Goal: Task Accomplishment & Management: Complete application form

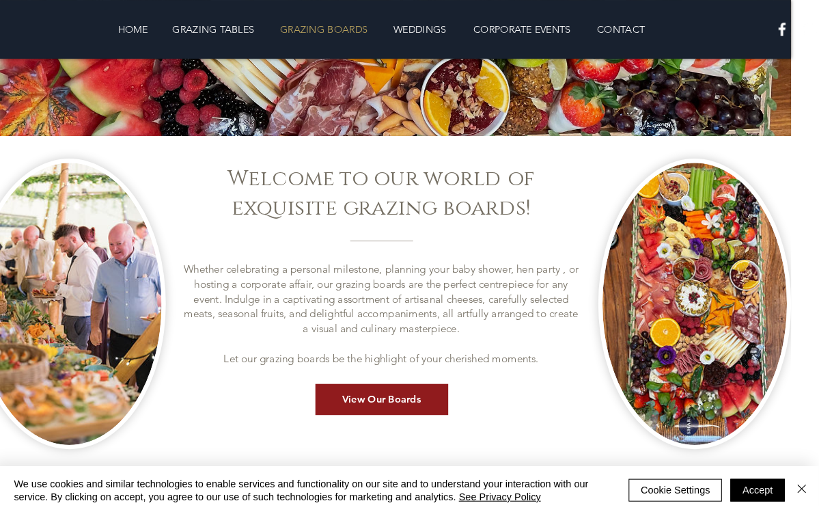
scroll to position [280, 14]
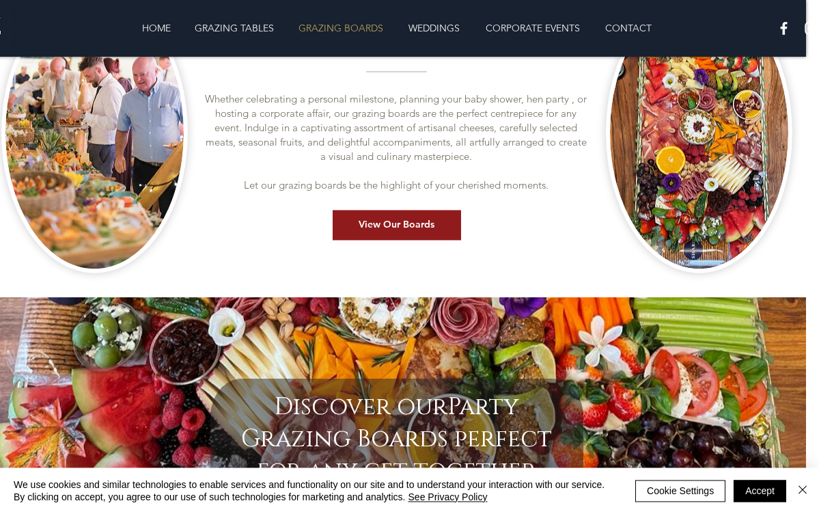
click at [767, 496] on button "Accept" at bounding box center [760, 491] width 53 height 22
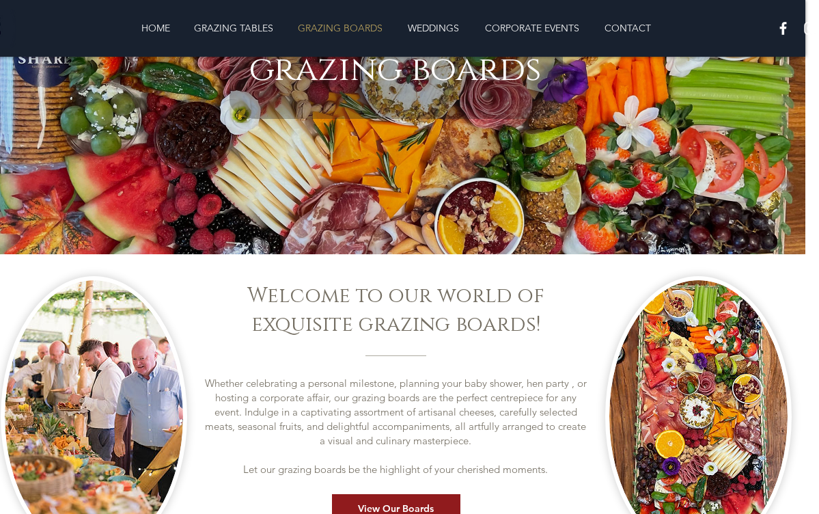
scroll to position [271, 13]
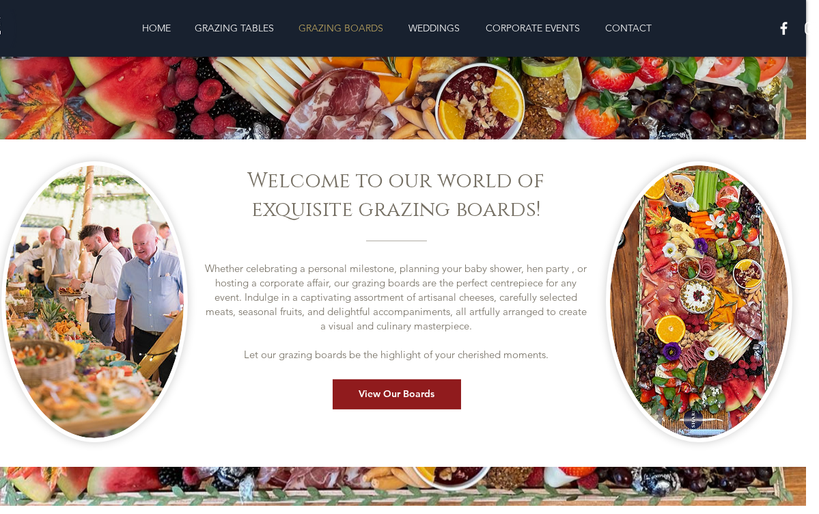
click at [431, 390] on span "View Our Boards" at bounding box center [397, 394] width 76 height 14
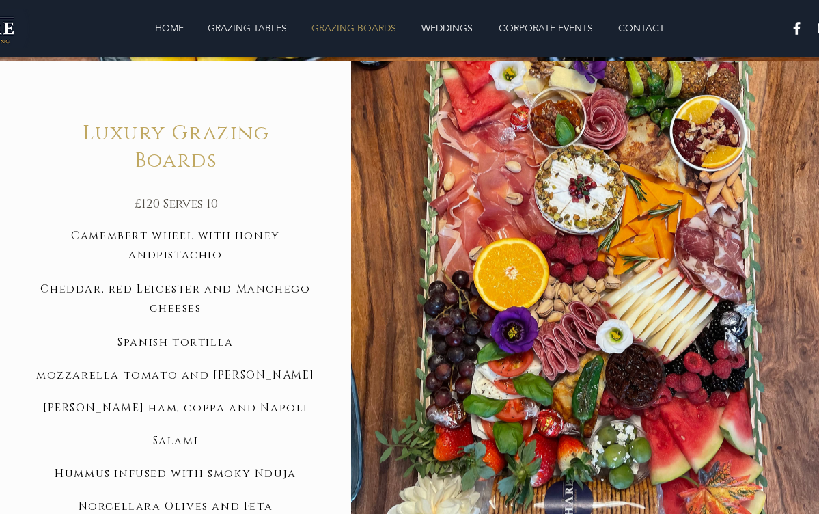
scroll to position [1020, 0]
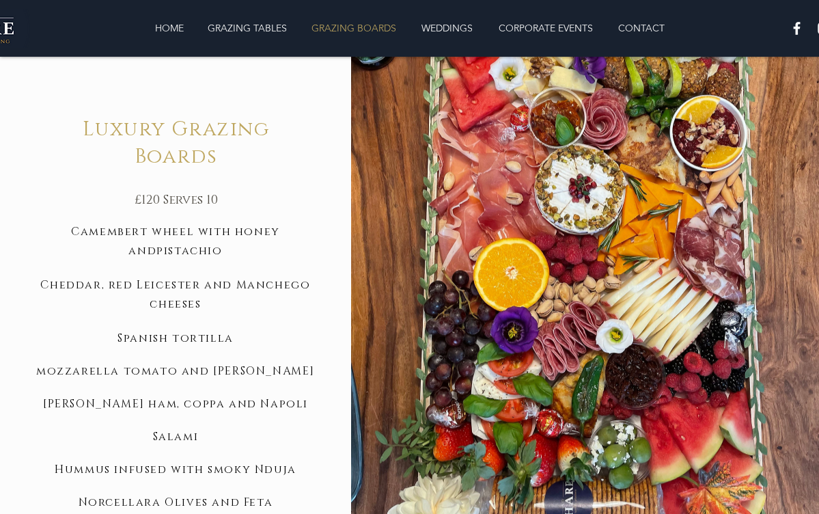
click at [276, 290] on span "Cheddar, red Leicester and Manchego cheeses" at bounding box center [175, 291] width 270 height 46
click at [197, 296] on span "Cheddar, red Leicester and Manchego cheeses" at bounding box center [175, 294] width 270 height 34
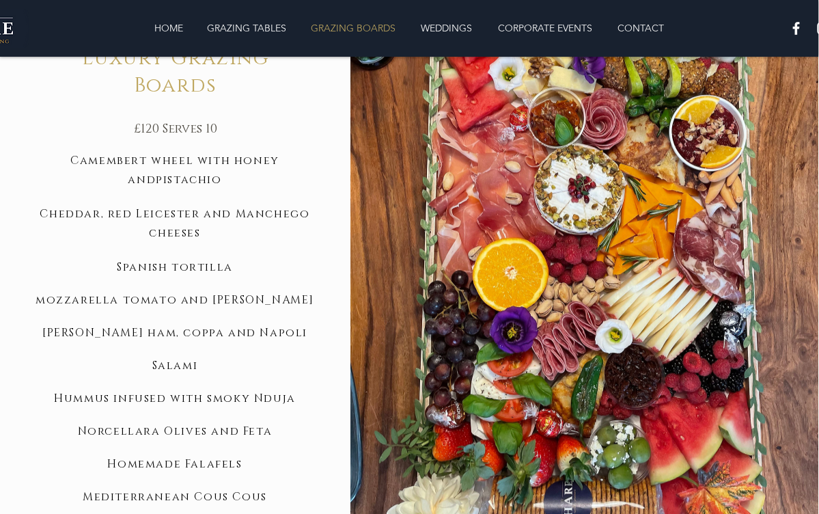
scroll to position [1136, 1]
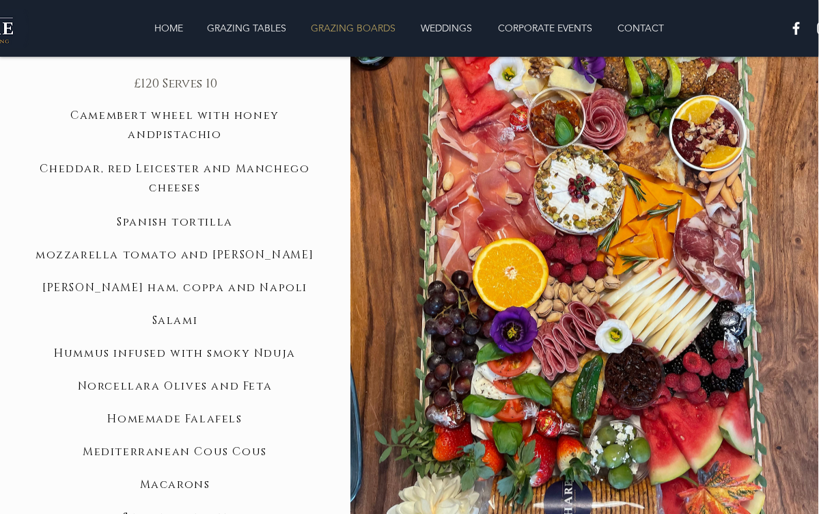
click at [710, 372] on img at bounding box center [584, 203] width 468 height 695
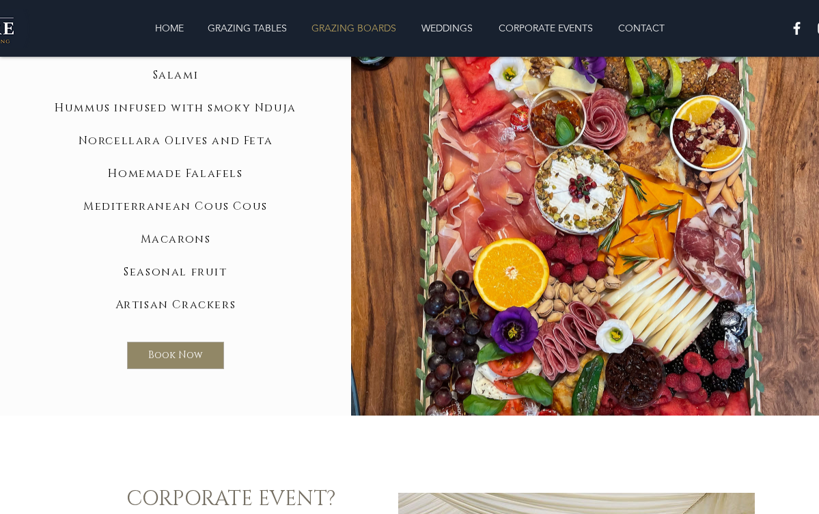
scroll to position [1383, 0]
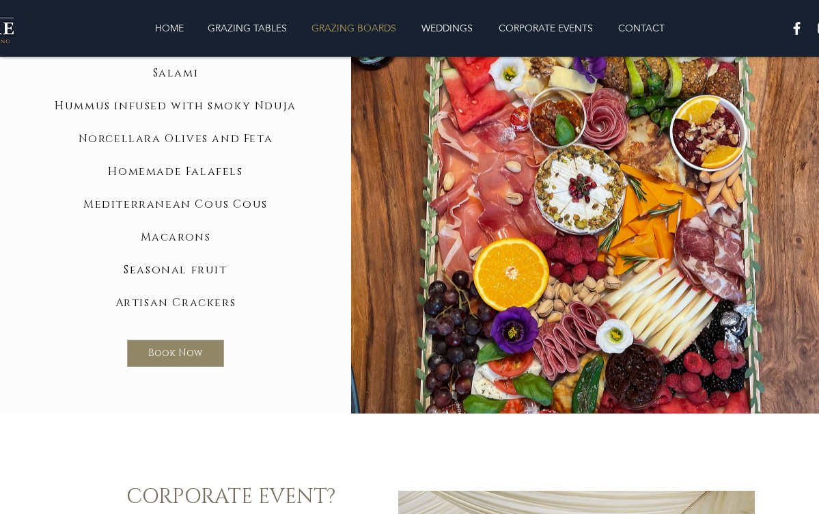
click at [175, 346] on span "Book Now" at bounding box center [175, 353] width 55 height 14
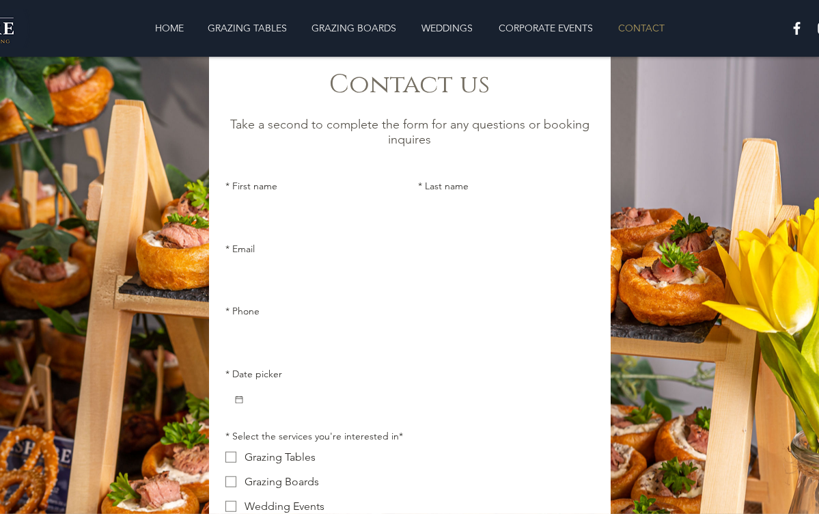
scroll to position [40, 0]
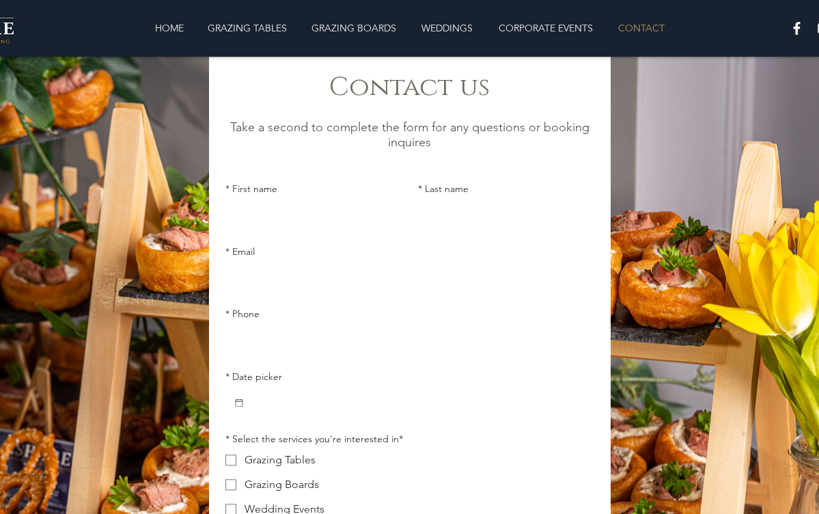
click at [300, 225] on input "* First name" at bounding box center [309, 215] width 168 height 27
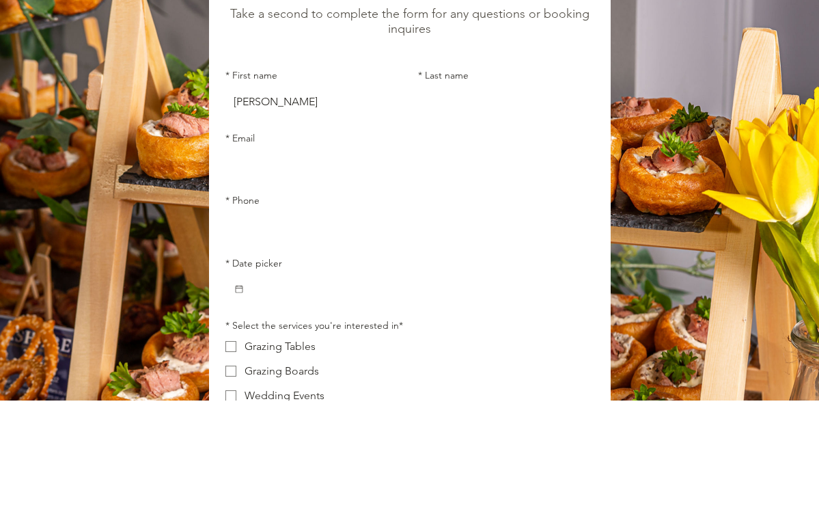
type input "[PERSON_NAME]"
click at [508, 202] on input "* Last name" at bounding box center [502, 215] width 168 height 27
type input "[PERSON_NAME]"
click at [315, 264] on input "* Email" at bounding box center [405, 277] width 361 height 27
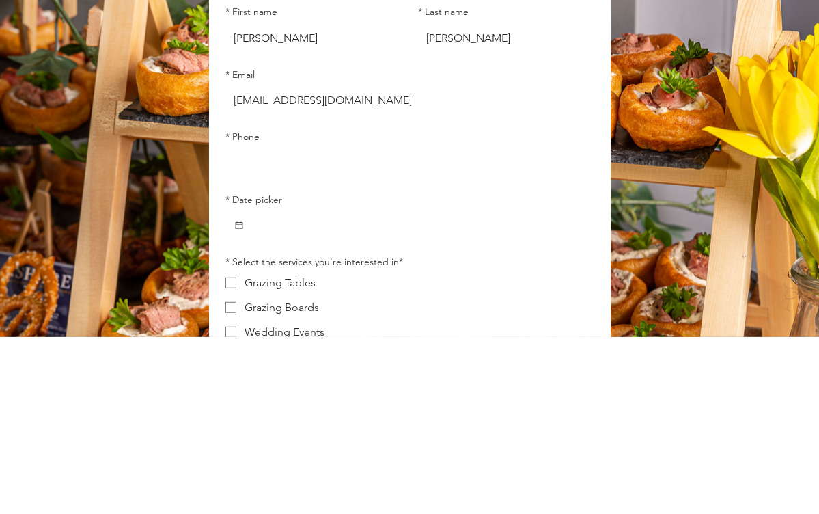
type input "[EMAIL_ADDRESS][DOMAIN_NAME]"
click at [339, 327] on input "* Phone" at bounding box center [405, 340] width 361 height 27
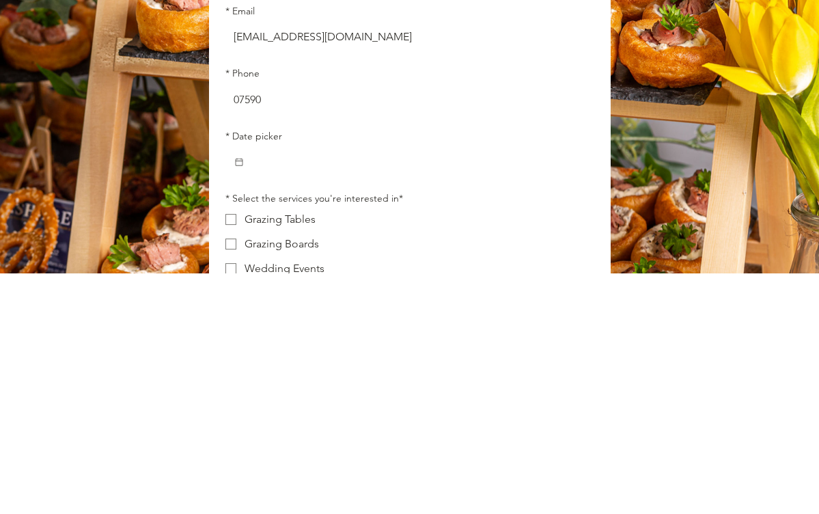
type input "07590"
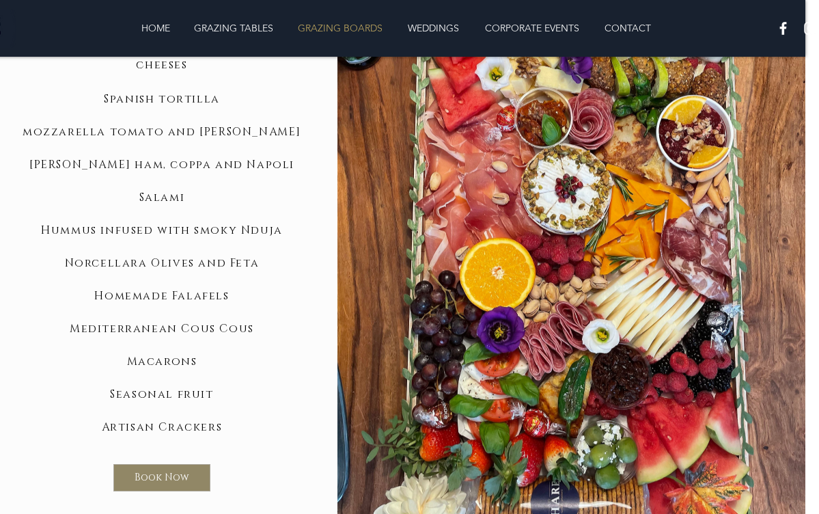
scroll to position [1341, 13]
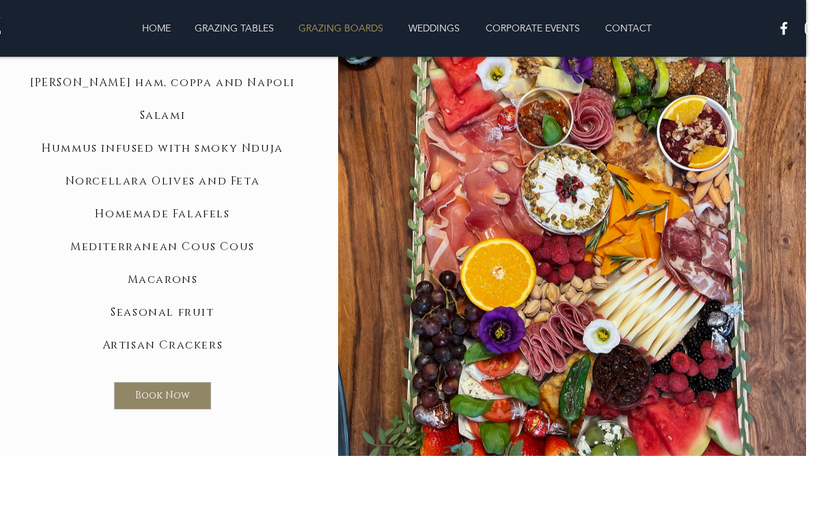
click at [189, 389] on span "Book Now" at bounding box center [162, 396] width 55 height 14
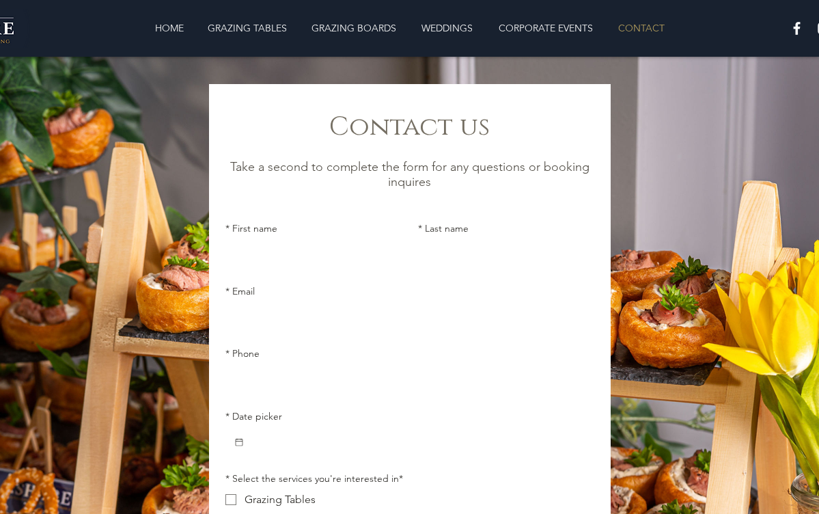
click at [341, 257] on input "* First name" at bounding box center [309, 254] width 168 height 27
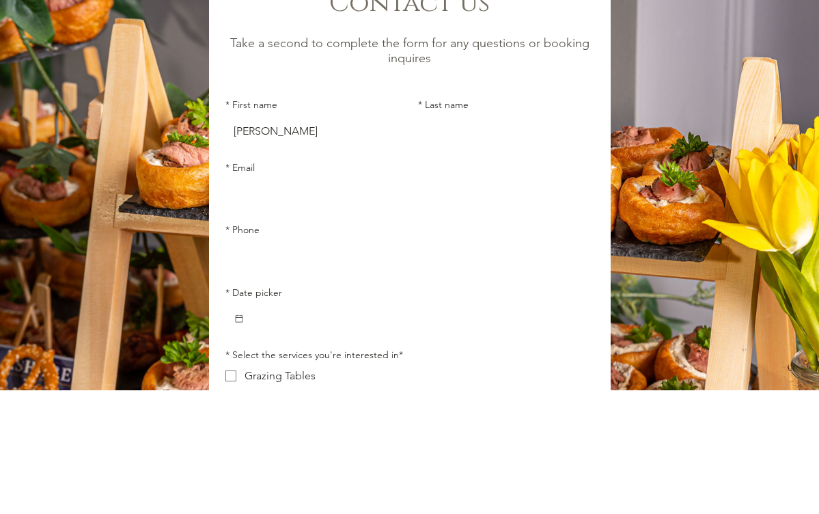
type input "[PERSON_NAME]"
click at [503, 241] on input "* Last name" at bounding box center [502, 254] width 168 height 27
type input "[PERSON_NAME]"
click at [322, 303] on input "* Email" at bounding box center [405, 316] width 361 height 27
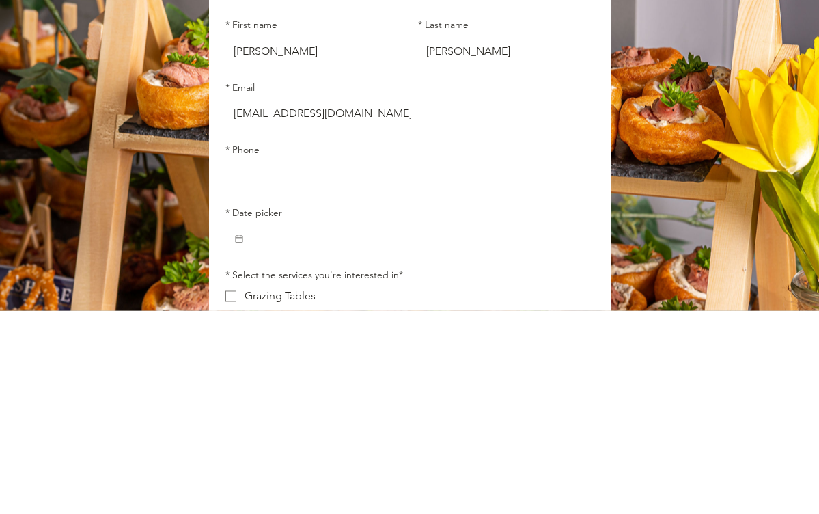
type input "[EMAIL_ADDRESS][DOMAIN_NAME]"
click at [359, 366] on input "* Phone" at bounding box center [405, 379] width 361 height 27
type input "07590413592"
click at [345, 428] on input "* Date picker" at bounding box center [416, 441] width 342 height 27
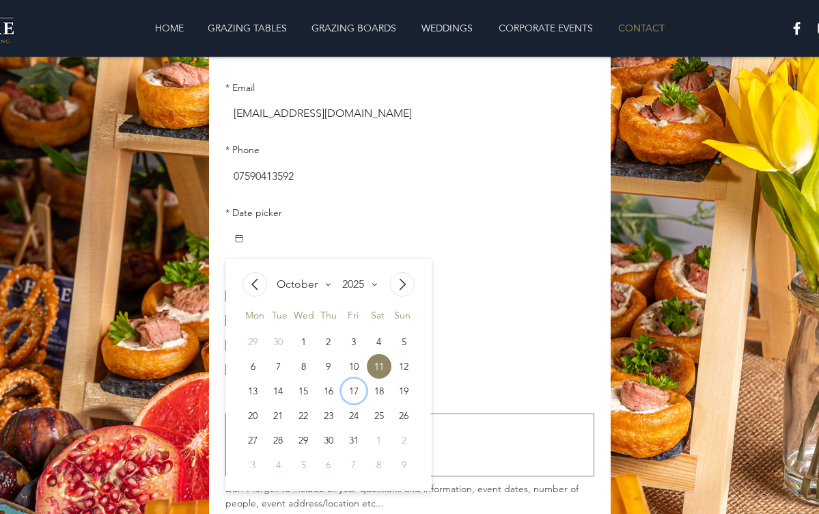
click at [362, 398] on div "17" at bounding box center [353, 390] width 25 height 25
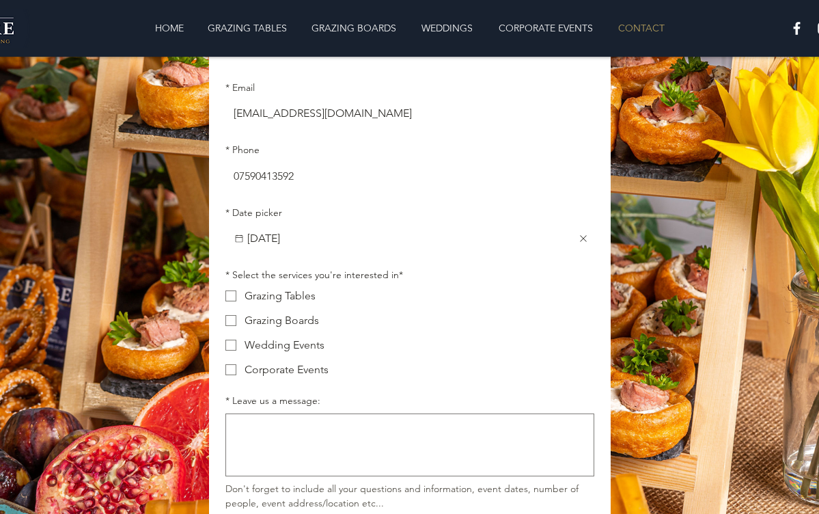
scroll to position [160, 0]
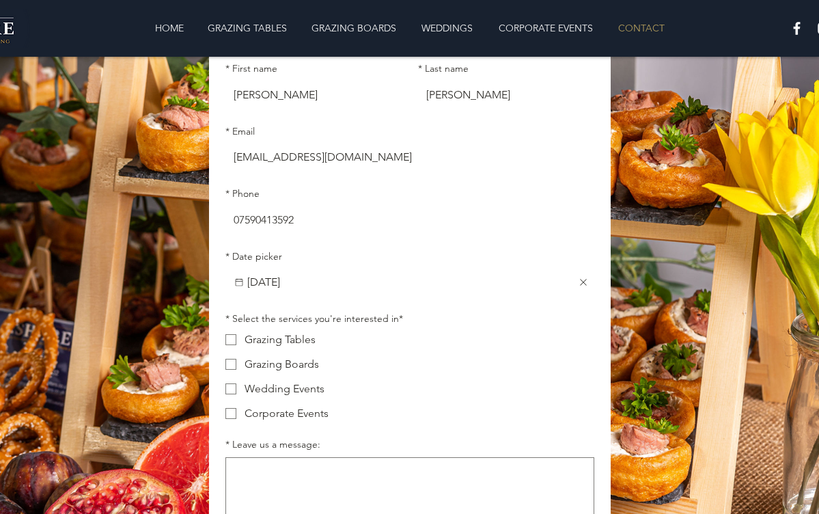
click at [389, 290] on input "[DATE]" at bounding box center [410, 281] width 331 height 27
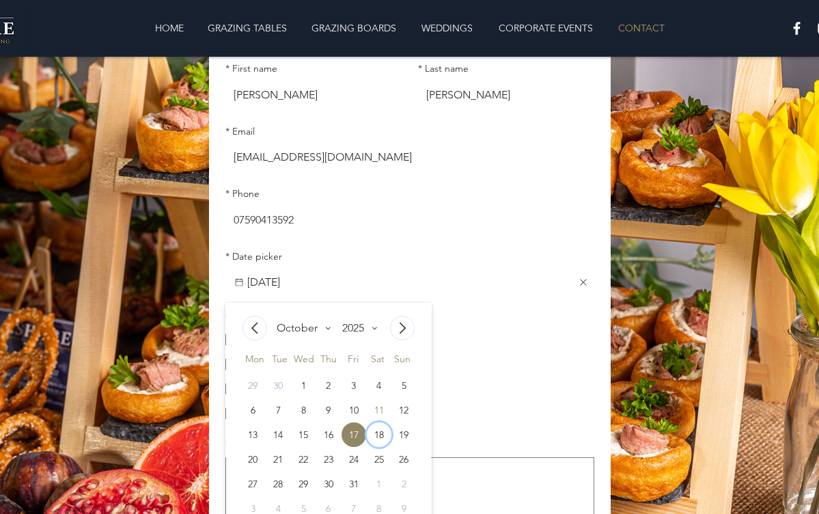
click at [382, 442] on div "18" at bounding box center [378, 434] width 25 height 25
type input "[DATE]"
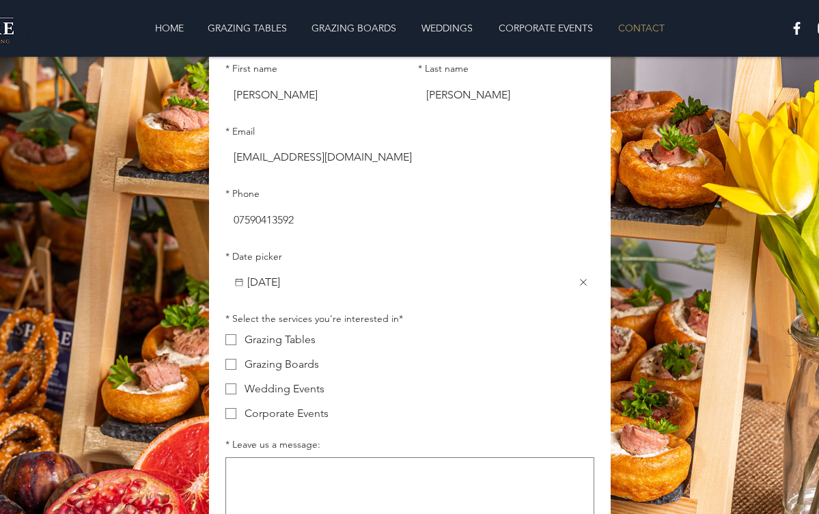
click at [233, 367] on span "Main Form" at bounding box center [230, 364] width 11 height 11
click at [225, 364] on input "Grazing Boards" at bounding box center [225, 363] width 1 height 1
checkbox input "true"
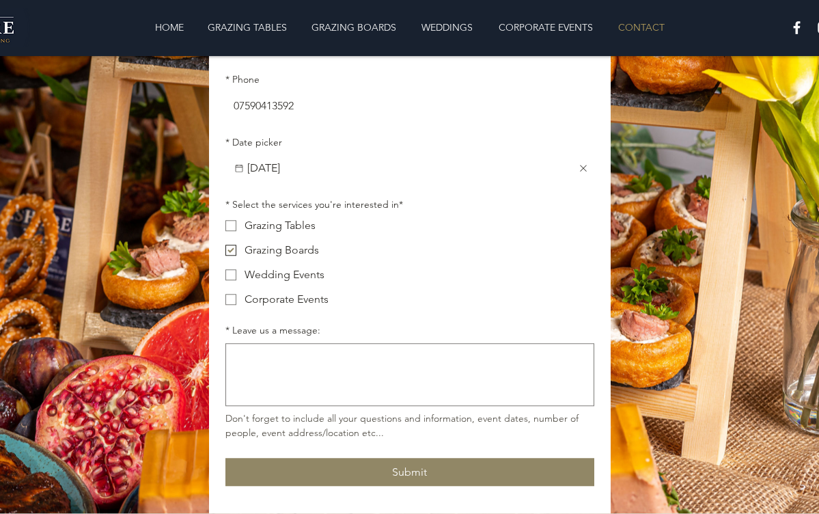
scroll to position [273, 0]
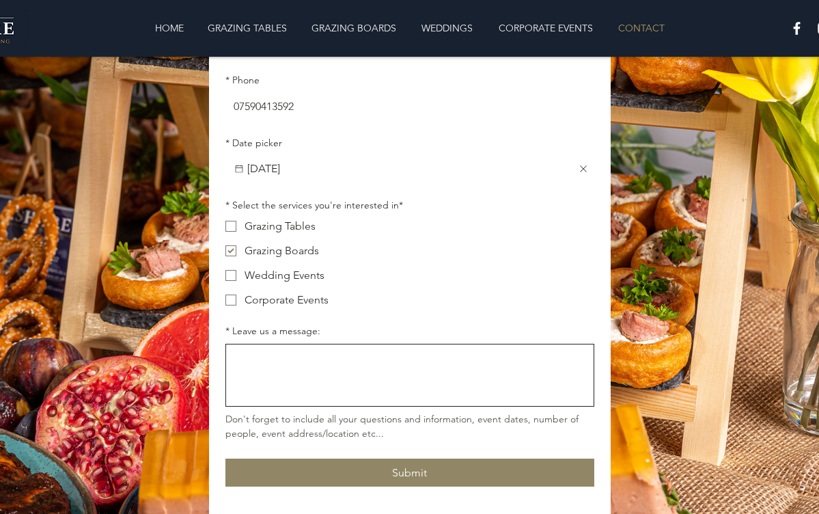
click at [321, 370] on textarea "* Leave us a message:" at bounding box center [410, 375] width 368 height 51
click at [301, 365] on textarea "* Leave us a message:" at bounding box center [410, 375] width 368 height 51
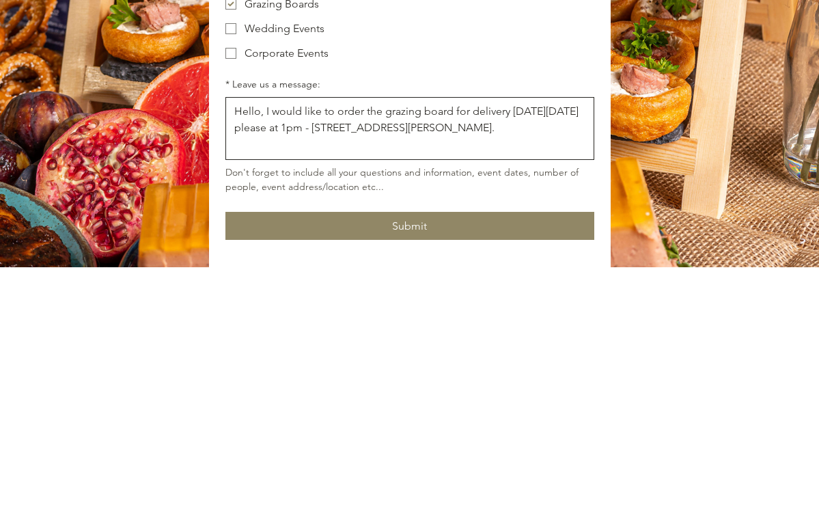
click at [305, 350] on textarea "Hello, I would like to order the grazing board for delivery [DATE][DATE] please…" at bounding box center [410, 375] width 368 height 51
click at [581, 350] on textarea "Hello, I would like to order the grazing board for delivery [DATE][DATE] please…" at bounding box center [410, 375] width 368 height 51
click at [566, 350] on textarea "Hello, I would like to order the grazing board for delivery [DATE][DATE] please…" at bounding box center [410, 375] width 368 height 51
click at [329, 350] on textarea "Hello, I would like to order the grazing board for delivery [DATE][DATE] please…" at bounding box center [410, 375] width 368 height 51
click at [325, 350] on textarea "Hello, I would like to order the grazing board for delivery [DATE][DATE] please…" at bounding box center [410, 375] width 368 height 51
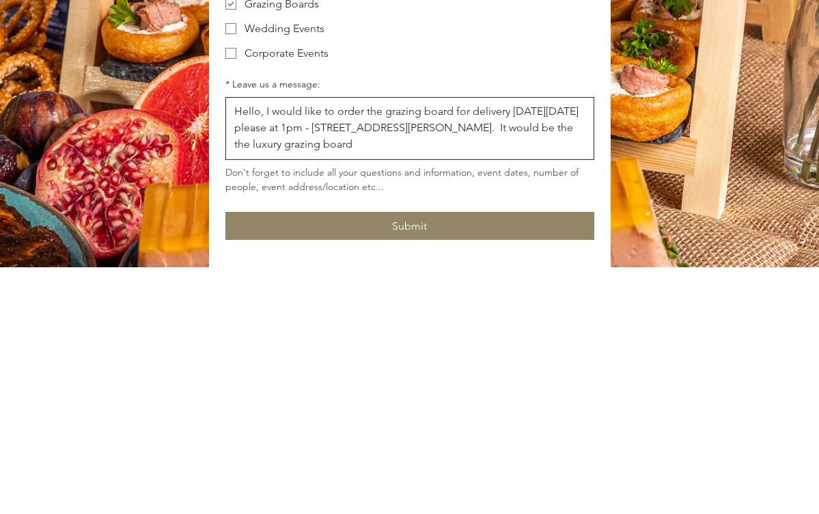
click at [456, 350] on textarea "Hello, I would like to order the grazing board for delivery [DATE][DATE] please…" at bounding box center [410, 375] width 368 height 51
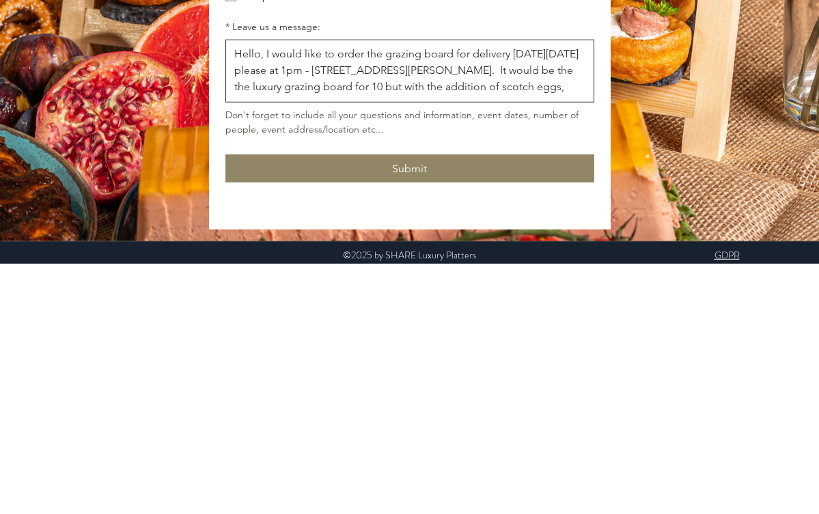
scroll to position [0, 0]
click at [314, 296] on textarea "Hello, I would like to order the grazing board for delivery [DATE][DATE] please…" at bounding box center [410, 321] width 368 height 51
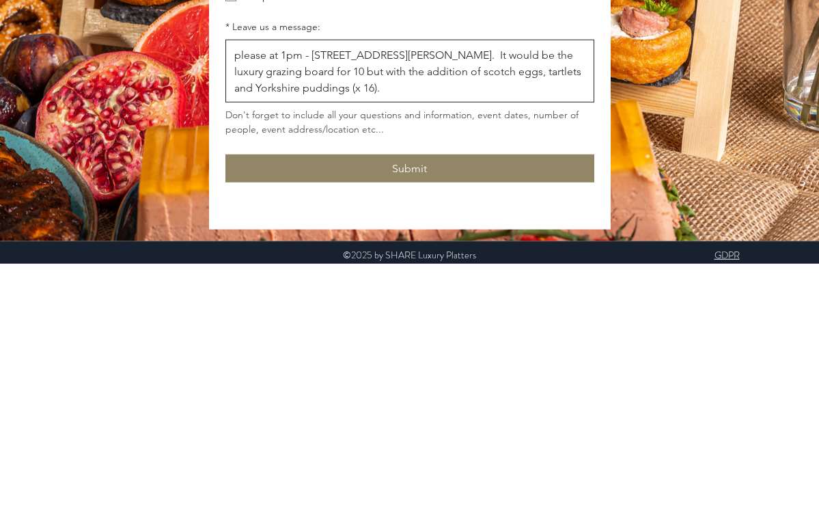
scroll to position [15, 0]
click at [498, 296] on textarea "Hello, I would like to order the grazing board for delivery [DATE][DATE] please…" at bounding box center [410, 321] width 368 height 51
click at [454, 296] on textarea "Hello, I would like to order the grazing board for delivery [DATE][DATE] please…" at bounding box center [410, 321] width 368 height 51
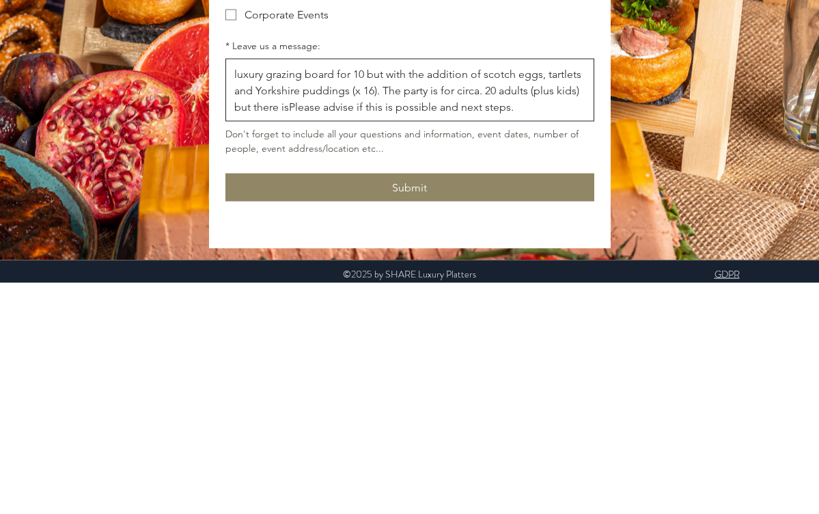
scroll to position [48, 0]
click at [541, 296] on textarea "Hello, I would like to order the grazing board for delivery [DATE][DATE] please…" at bounding box center [410, 321] width 368 height 51
click at [434, 296] on textarea "Hello, I would like to order the grazing board for delivery [DATE][DATE] please…" at bounding box center [410, 321] width 368 height 51
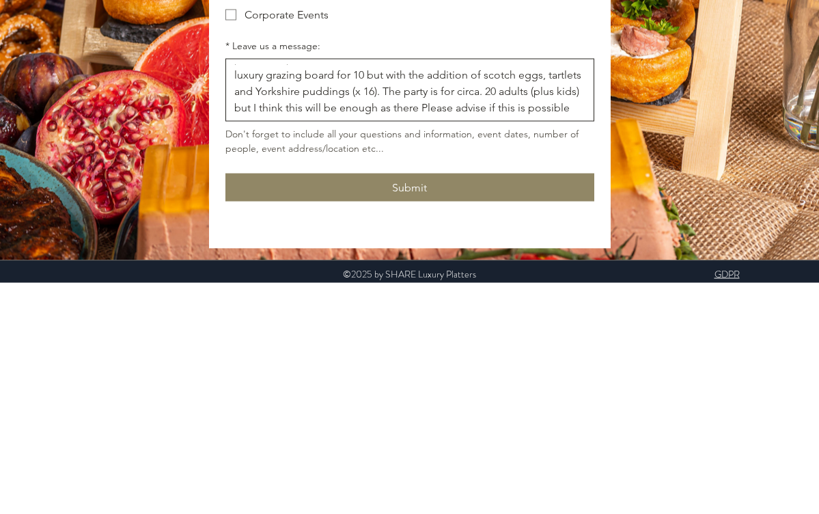
click at [456, 296] on textarea "Hello, I would like to order the grazing board for delivery [DATE][DATE] please…" at bounding box center [410, 321] width 368 height 51
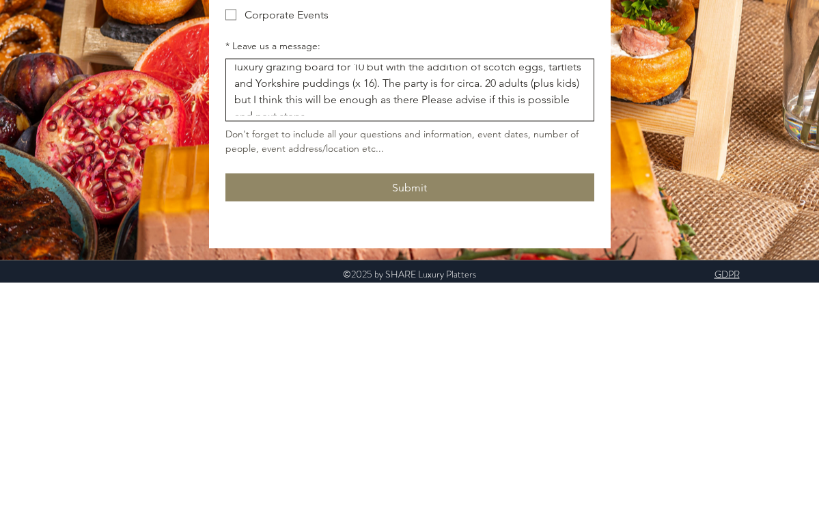
click at [462, 296] on textarea "Hello, I would like to order the grazing board for delivery [DATE][DATE] please…" at bounding box center [410, 321] width 368 height 51
click at [497, 296] on textarea "Hello, I would like to order the grazing board for delivery [DATE][DATE] please…" at bounding box center [410, 321] width 368 height 51
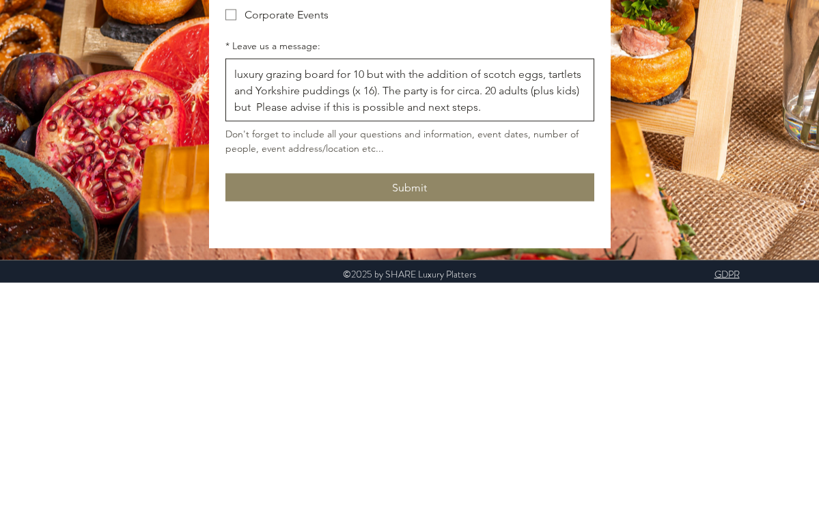
scroll to position [31, 0]
click at [381, 296] on textarea "Hello, I would like to order the grazing board for delivery [DATE][DATE] please…" at bounding box center [410, 321] width 368 height 51
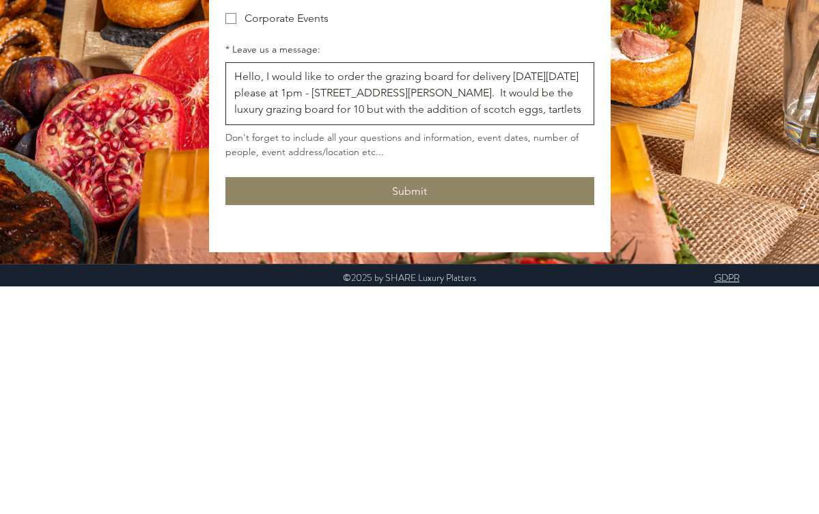
scroll to position [0, 0]
click at [309, 296] on textarea "Hello, I would like to order the grazing board for delivery [DATE][DATE] please…" at bounding box center [410, 321] width 368 height 51
click at [305, 296] on textarea "Hello, I would like to order the grazing board for delivery [DATE][DATE] please…" at bounding box center [410, 321] width 368 height 51
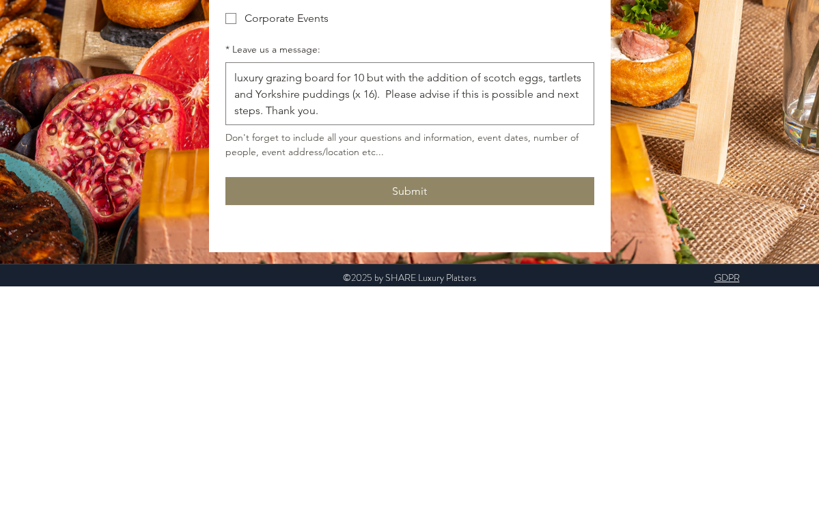
scroll to position [333, 0]
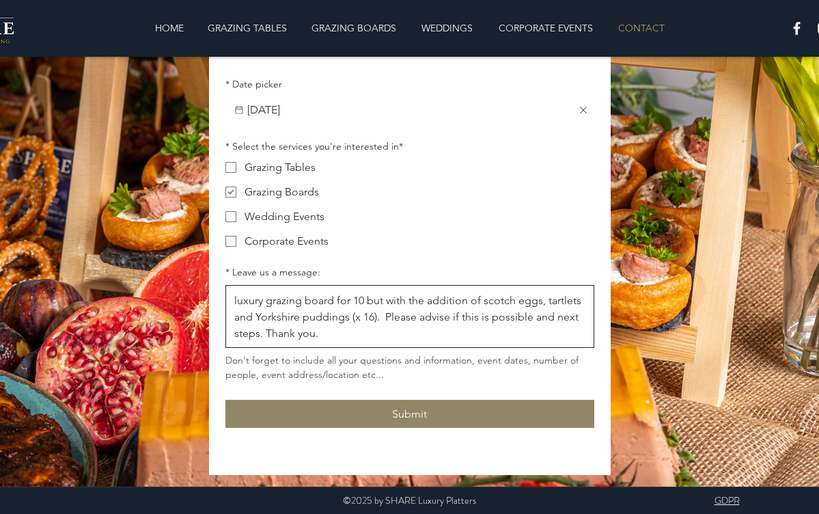
type textarea "Hello, I would like to order the grazing board for delivery [DATE][DATE] please…"
click at [487, 409] on button "Submit" at bounding box center [409, 414] width 369 height 28
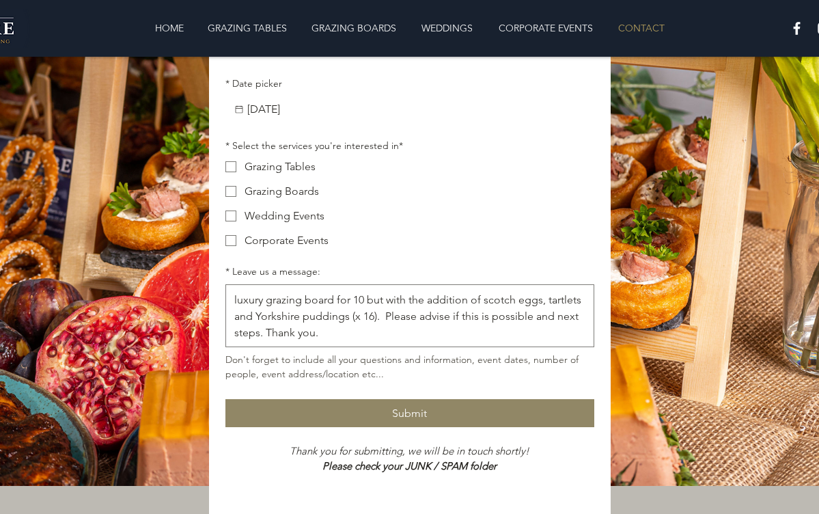
checkbox input "false"
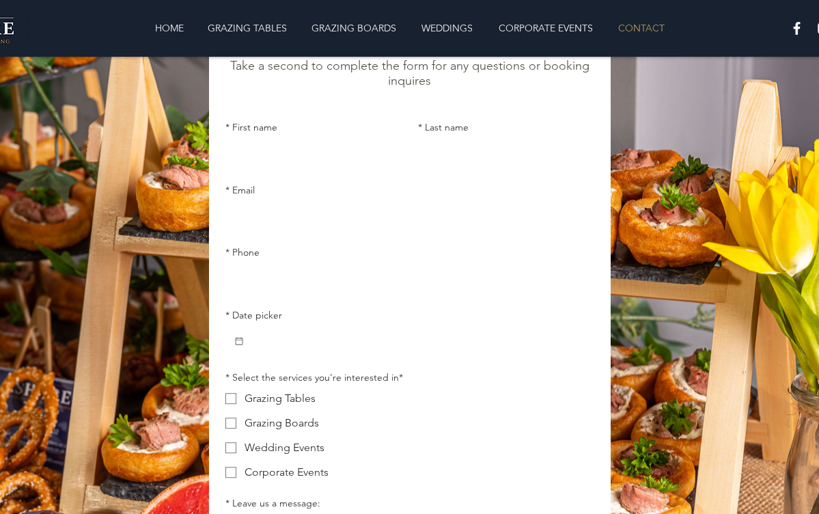
scroll to position [0, 0]
